Goal: Information Seeking & Learning: Learn about a topic

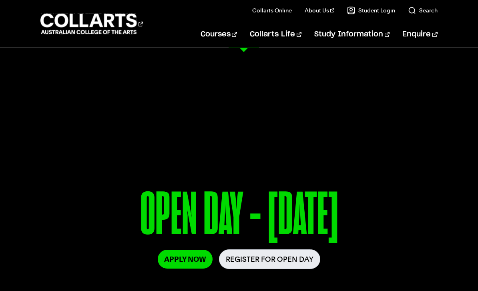
click at [104, 137] on link "Graphic & Digital Design" at bounding box center [85, 133] width 90 height 10
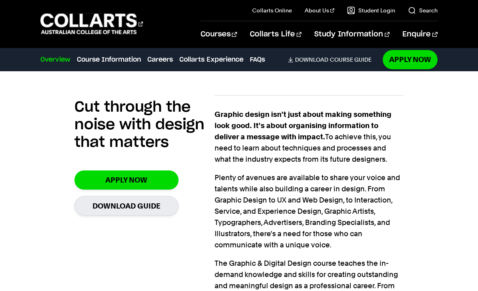
scroll to position [497, 0]
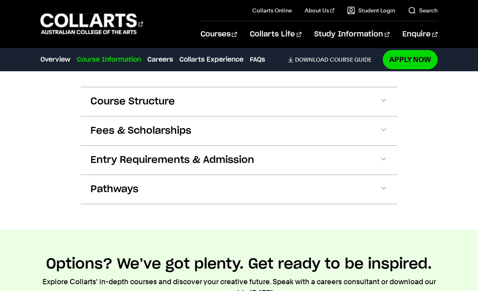
click at [393, 111] on button "Course Structure" at bounding box center [239, 101] width 316 height 29
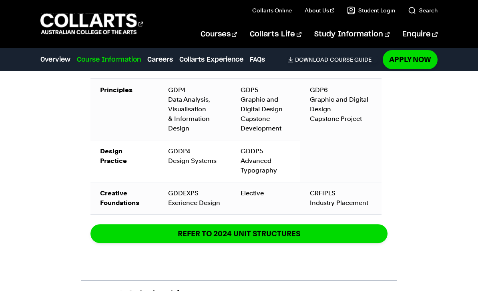
scroll to position [1441, 0]
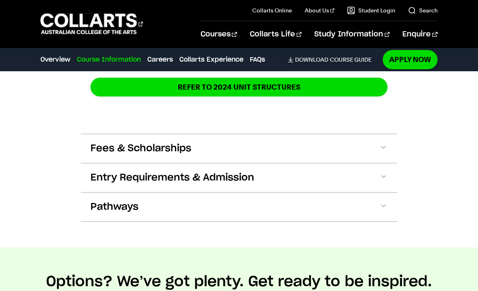
click at [313, 152] on button "Fees & Scholarships" at bounding box center [239, 148] width 316 height 29
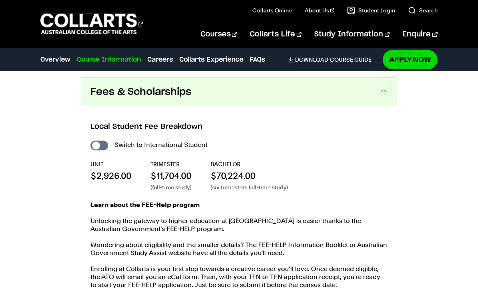
scroll to position [1649, 0]
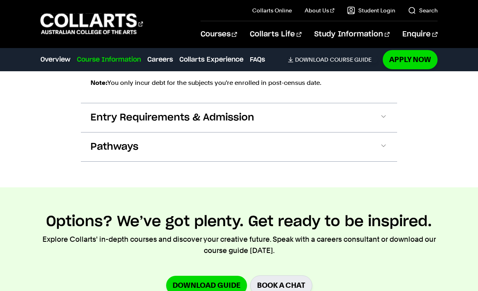
click at [346, 118] on button "Entry Requirements & Admission" at bounding box center [239, 117] width 316 height 29
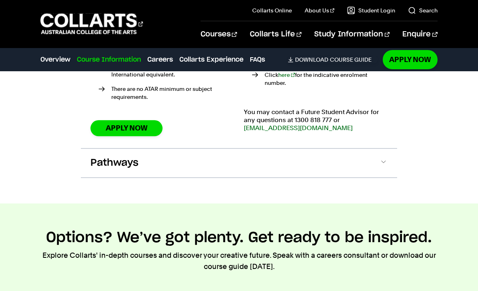
click at [292, 159] on button "Pathways" at bounding box center [239, 163] width 316 height 29
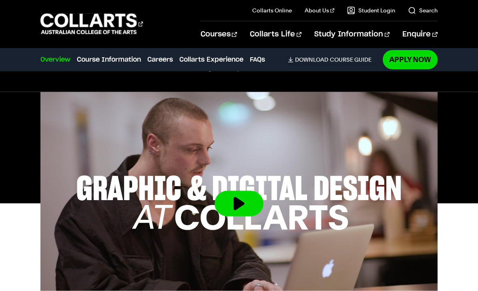
scroll to position [0, 0]
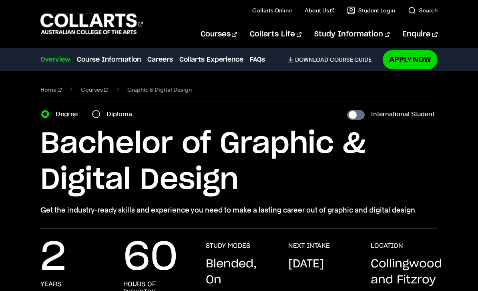
click at [98, 112] on input "Diploma" at bounding box center [96, 114] width 8 height 8
radio input "true"
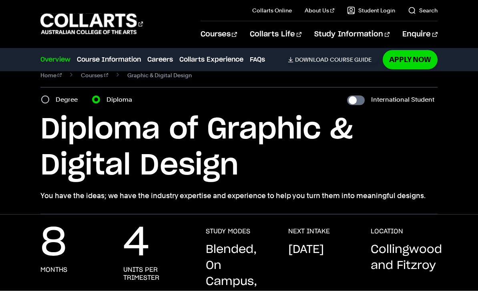
scroll to position [15, 0]
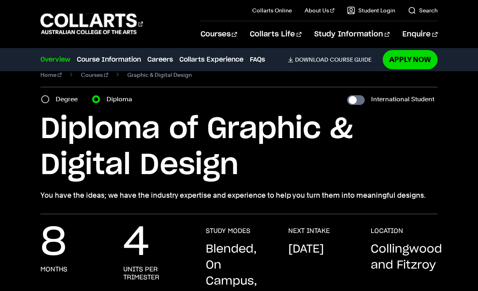
click at [49, 96] on div "Degree" at bounding box center [61, 99] width 41 height 11
click at [60, 92] on section "Home Courses Graphic & Digital Design Course variant Degree Diploma Internation…" at bounding box center [238, 135] width 397 height 158
click at [46, 97] on input "Degree" at bounding box center [45, 99] width 8 height 8
radio input "true"
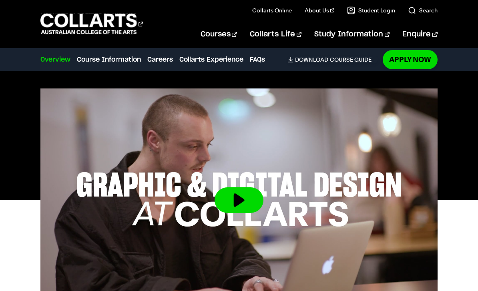
scroll to position [262, 0]
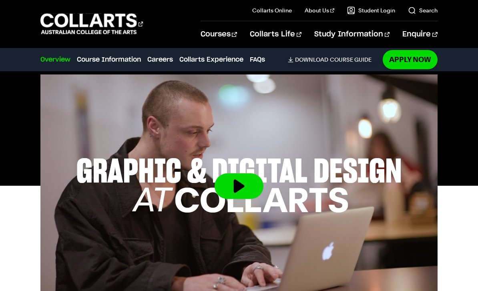
click at [229, 190] on button at bounding box center [239, 186] width 49 height 26
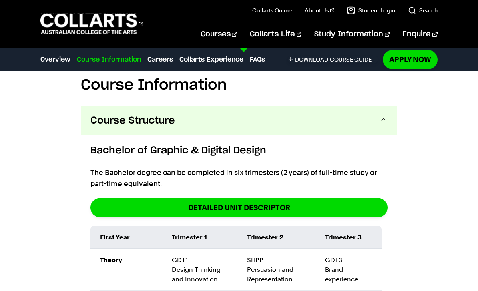
scroll to position [971, 0]
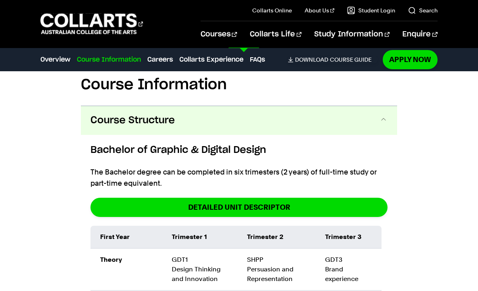
click at [95, 120] on link "Digital & Social Media" at bounding box center [85, 119] width 90 height 10
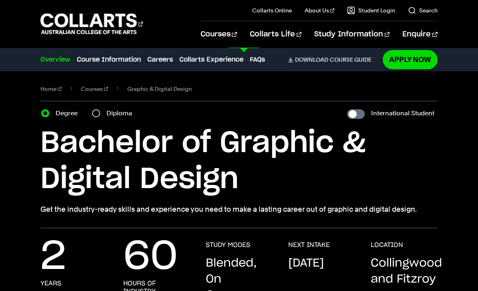
scroll to position [0, 0]
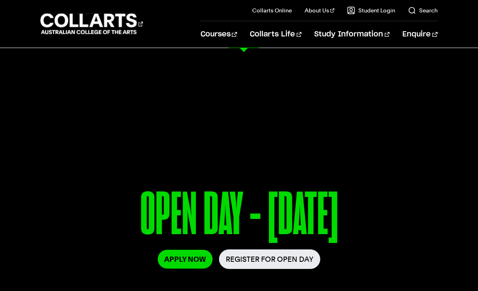
click at [104, 132] on link "Graphic & Digital Design" at bounding box center [85, 133] width 90 height 10
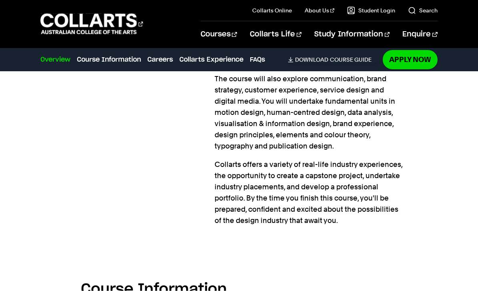
scroll to position [947, 0]
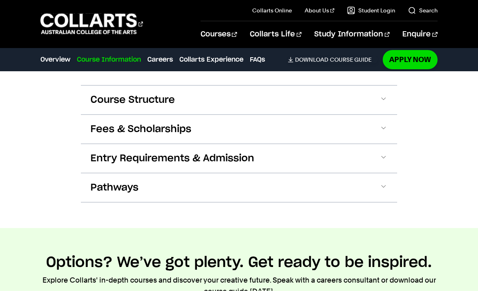
click at [380, 187] on span at bounding box center [384, 188] width 8 height 10
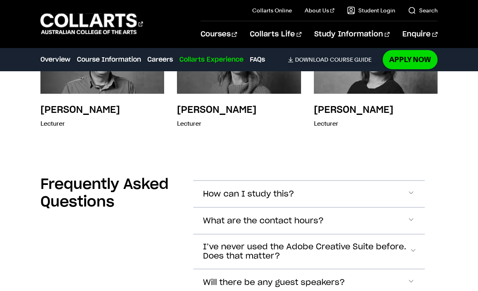
scroll to position [2713, 0]
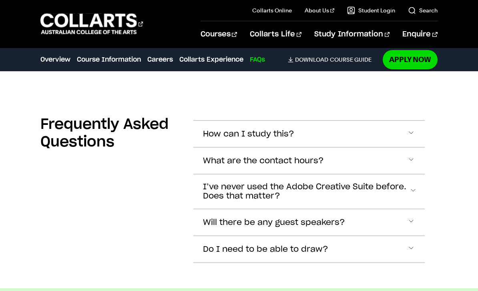
click at [342, 130] on button "How can I study this?" at bounding box center [308, 134] width 231 height 26
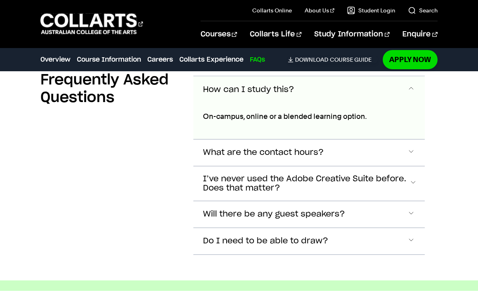
scroll to position [2761, 0]
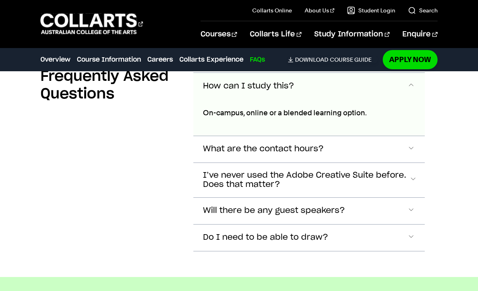
click at [413, 91] on span "Accordion Section" at bounding box center [411, 86] width 8 height 10
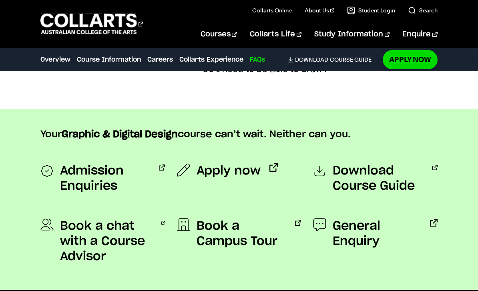
scroll to position [3022, 0]
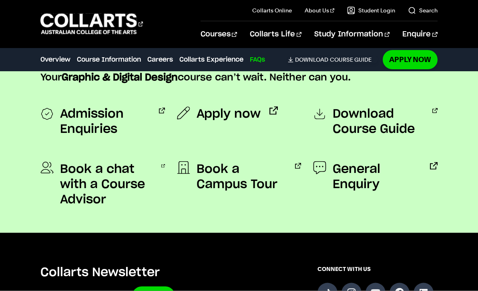
click at [94, 119] on span "Admission Enquiries" at bounding box center [105, 121] width 90 height 30
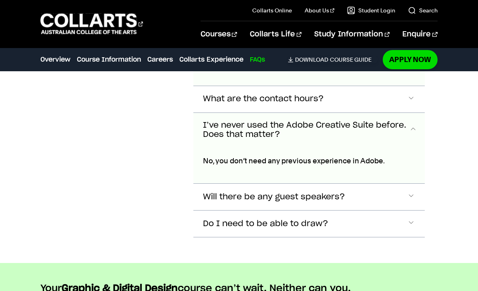
scroll to position [2810, 0]
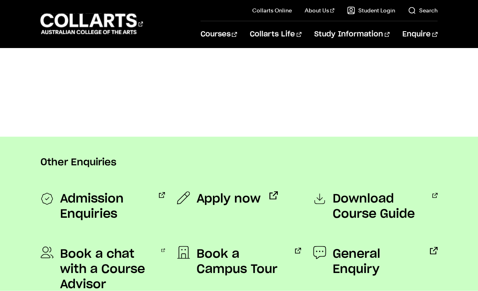
scroll to position [378, 0]
